Goal: Find specific page/section: Find specific page/section

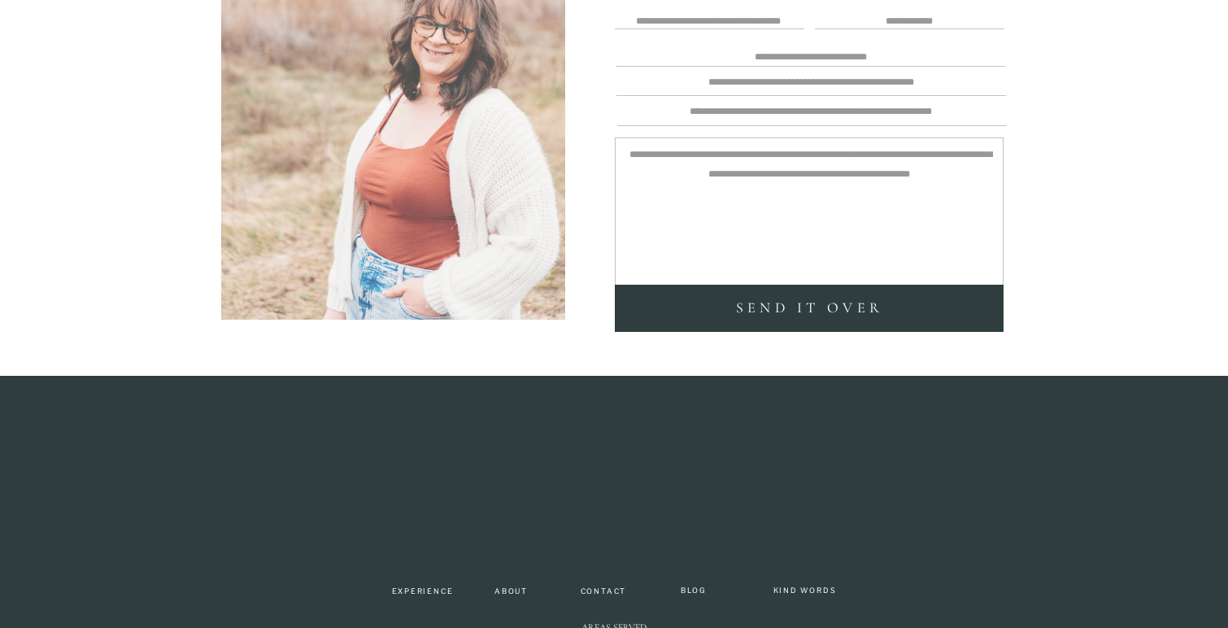
scroll to position [4520, 0]
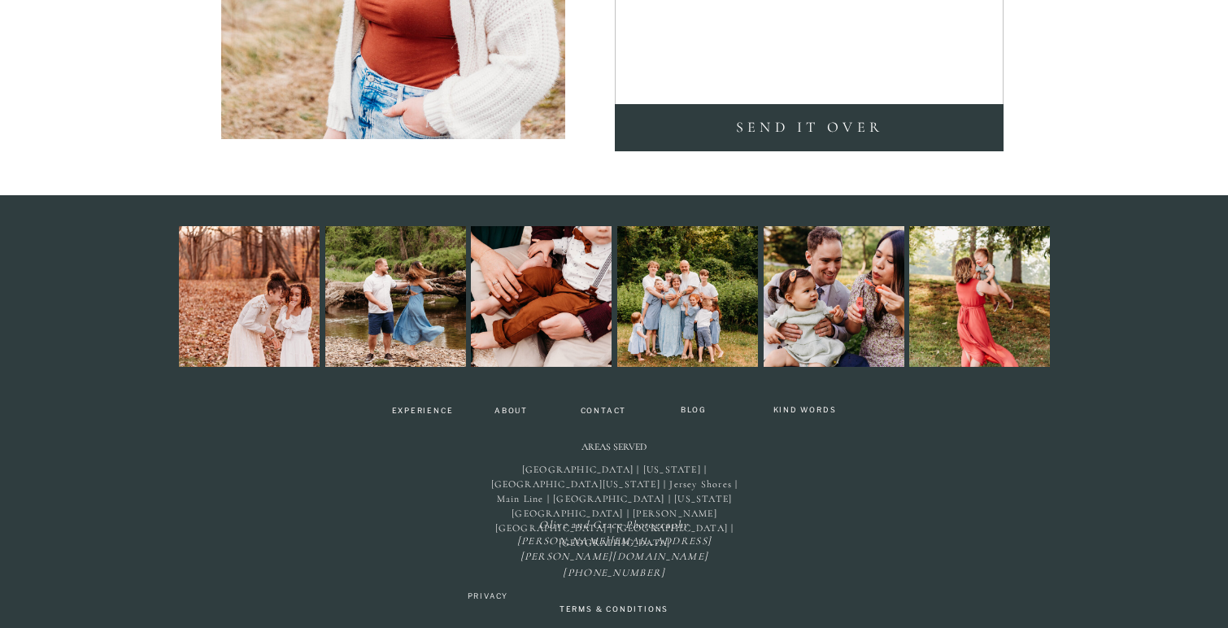
click at [845, 257] on div at bounding box center [833, 296] width 141 height 141
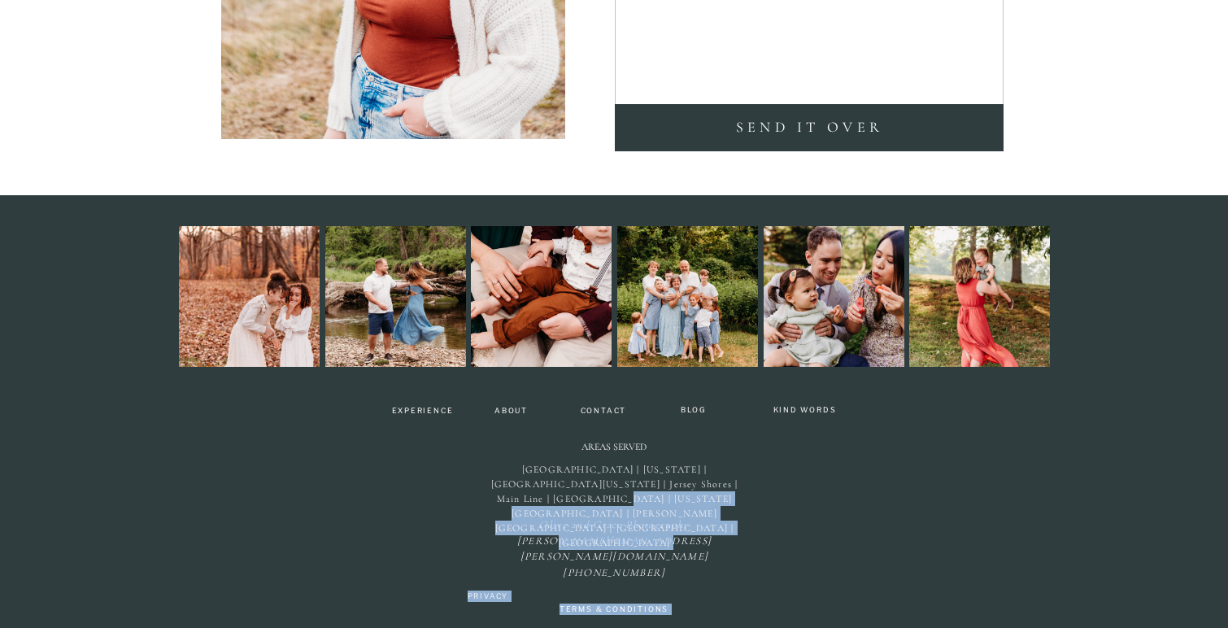
drag, startPoint x: 582, startPoint y: 442, endPoint x: 720, endPoint y: 485, distance: 144.0
click at [720, 485] on div "BLOG Experience About Kind Words Contact [PERSON_NAME] and Grace Photography [P…" at bounding box center [614, 411] width 976 height 433
click at [739, 507] on p "[GEOGRAPHIC_DATA] | [US_STATE] | [GEOGRAPHIC_DATA][US_STATE] | Jersey Shores | …" at bounding box center [614, 487] width 264 height 50
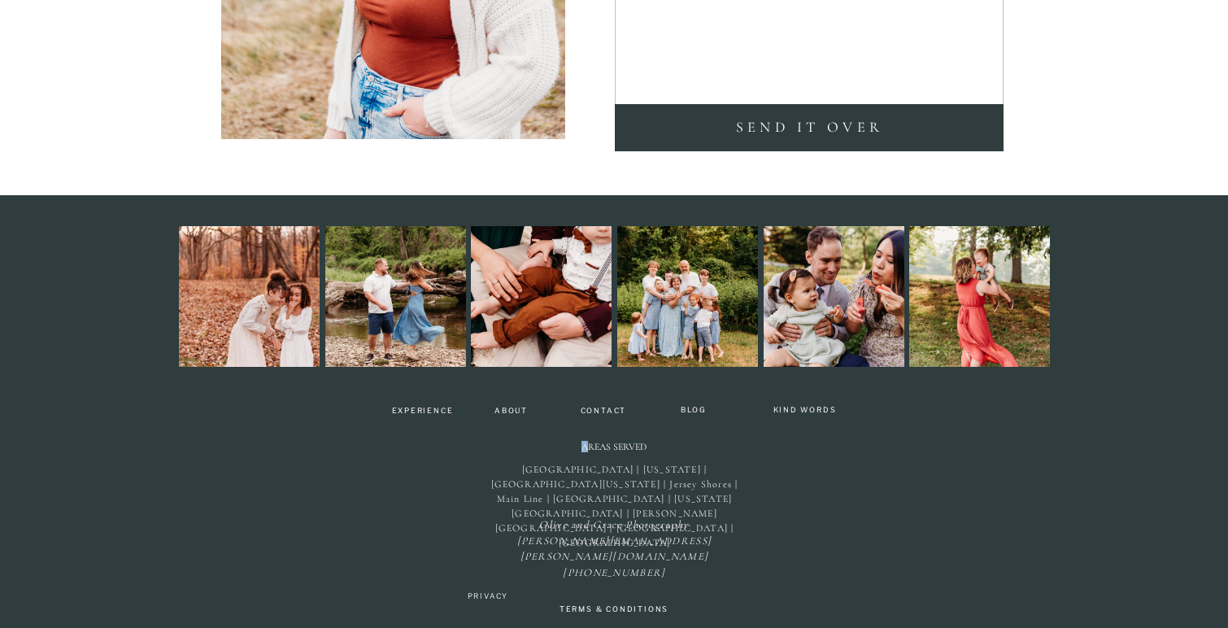
click at [585, 448] on h2 "Areas Served" at bounding box center [614, 448] width 85 height 15
click at [586, 448] on h2 "Areas Served" at bounding box center [614, 448] width 85 height 15
drag, startPoint x: 581, startPoint y: 446, endPoint x: 647, endPoint y: 446, distance: 66.7
click at [647, 446] on h2 "Areas Served" at bounding box center [614, 448] width 85 height 15
